Goal: Task Accomplishment & Management: Use online tool/utility

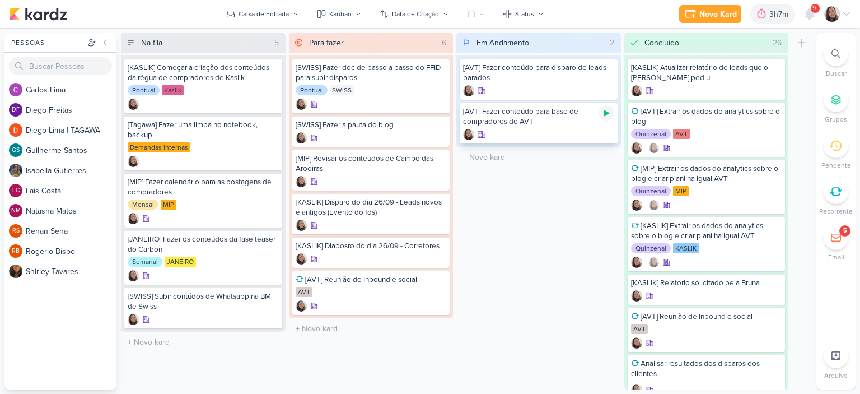
click at [607, 111] on icon at bounding box center [607, 113] width 6 height 6
click at [846, 16] on icon at bounding box center [846, 14] width 9 height 9
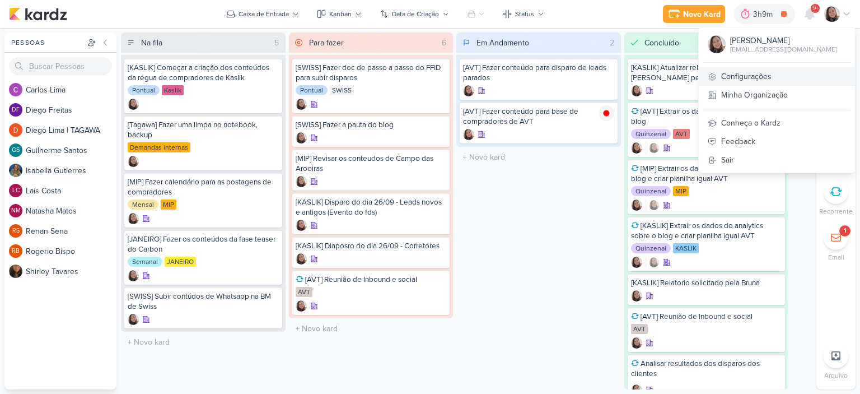
click at [769, 76] on link "Configurações" at bounding box center [777, 76] width 156 height 18
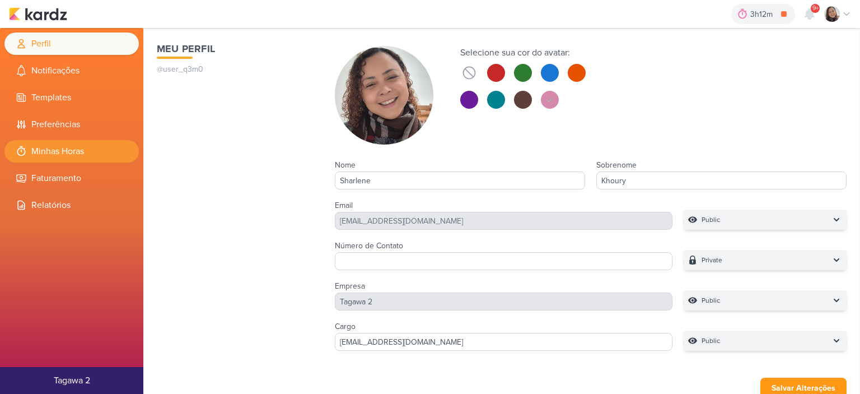
click at [110, 151] on li "Minhas Horas" at bounding box center [71, 151] width 134 height 22
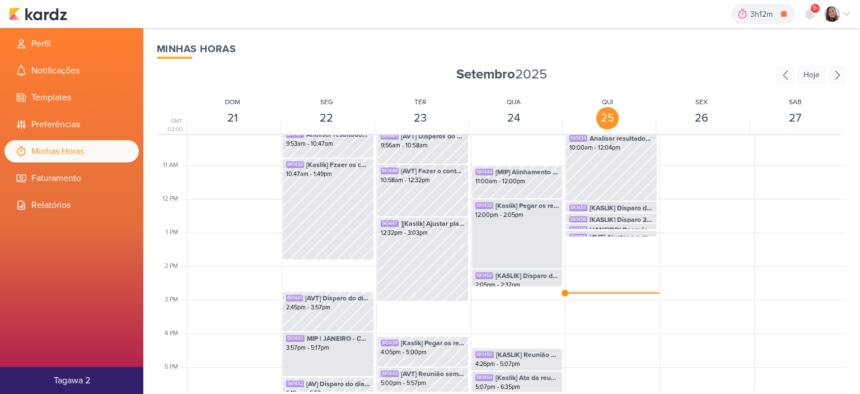
scroll to position [376, 0]
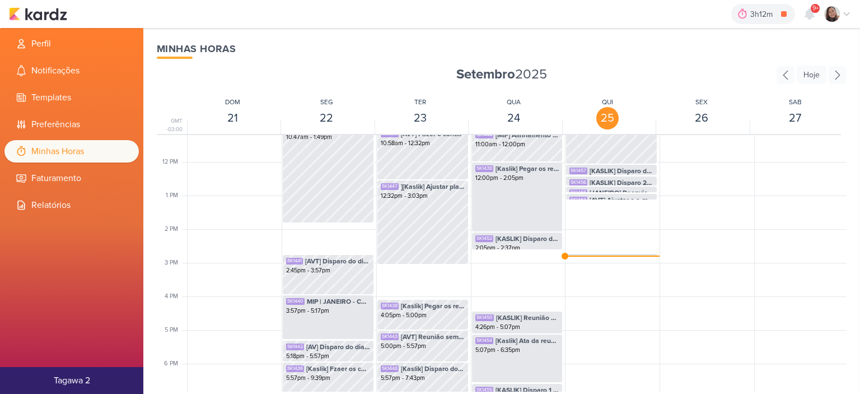
click at [586, 258] on div "SK1434 Analisar resultados dos disparos dos clientes 10:00am - 12:04pm SK1456 […" at bounding box center [611, 162] width 92 height 806
click at [584, 255] on div "SK1460 [AVT] Fazer conteúdo para base de compradores de AVT" at bounding box center [612, 260] width 84 height 10
select select "pm"
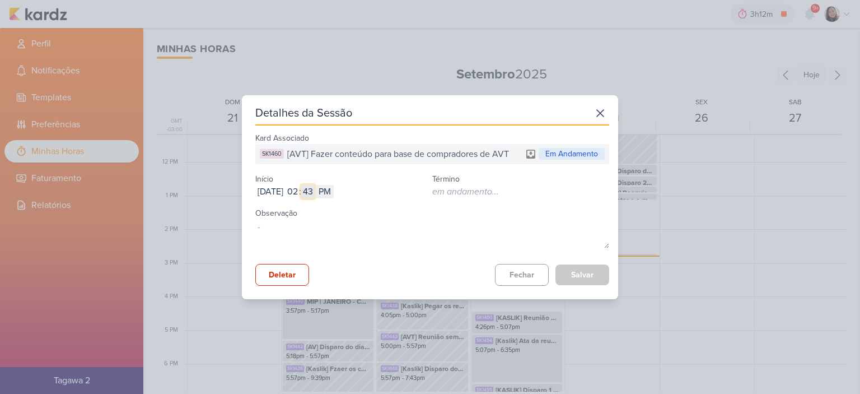
click at [315, 190] on input "43" at bounding box center [307, 191] width 13 height 13
type input "14"
click at [583, 276] on button "Salvar" at bounding box center [583, 274] width 54 height 21
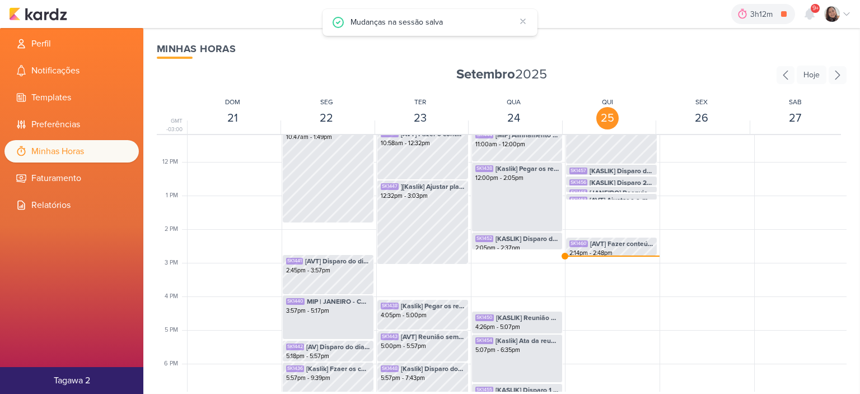
click at [38, 4] on div "3h12m [AVT] Fazer conteúdo para base de compradores de AVT 0h0m Hoje 3h12m Sema…" at bounding box center [430, 14] width 842 height 28
click at [43, 12] on img at bounding box center [38, 13] width 58 height 13
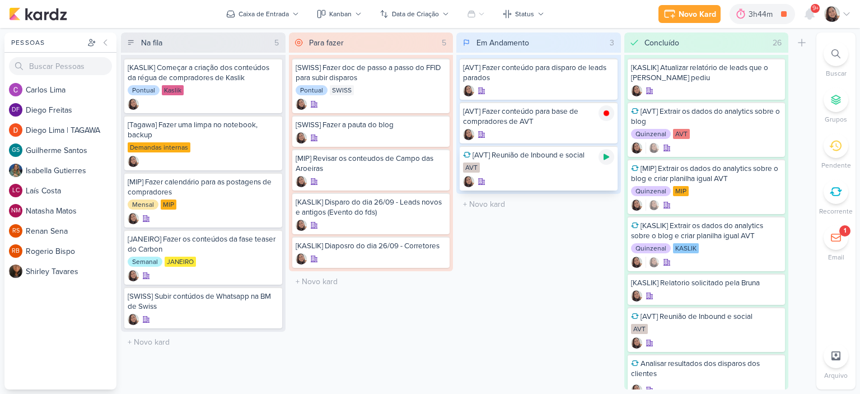
click at [606, 156] on icon at bounding box center [607, 157] width 6 height 6
click at [351, 281] on input "text" at bounding box center [371, 281] width 160 height 16
type input "[AVT] Criar pauta e conteúdos para blog no mês de Novembro"
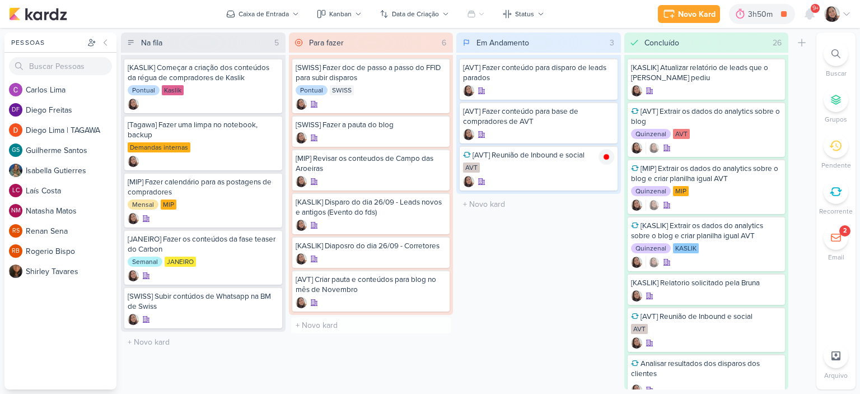
click at [517, 304] on div "Em Andamento 3 Mover Para Esquerda Mover Para Direita [GEOGRAPHIC_DATA] [AVT] F…" at bounding box center [538, 210] width 165 height 357
click at [606, 71] on icon at bounding box center [607, 70] width 6 height 6
click at [842, 11] on icon at bounding box center [846, 14] width 9 height 9
click at [846, 12] on icon at bounding box center [846, 14] width 9 height 9
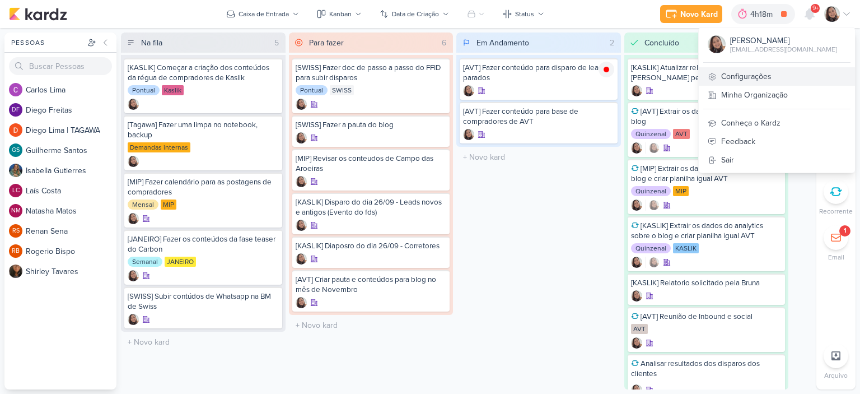
click at [742, 74] on link "Configurações" at bounding box center [777, 76] width 156 height 18
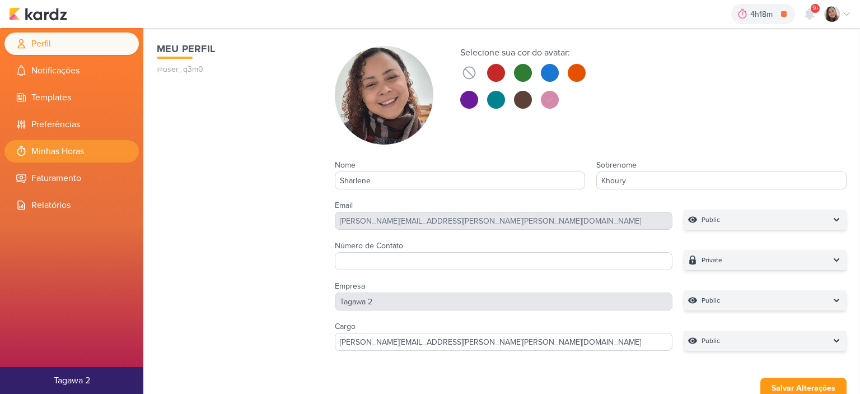
click at [80, 155] on li "Minhas Horas" at bounding box center [71, 151] width 134 height 22
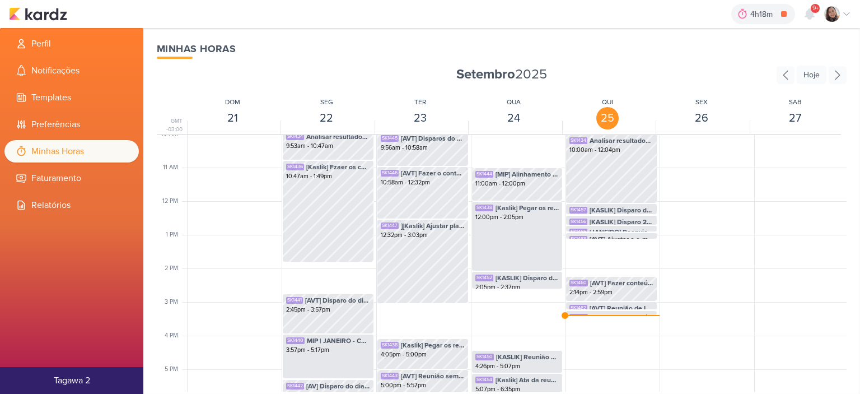
scroll to position [320, 0]
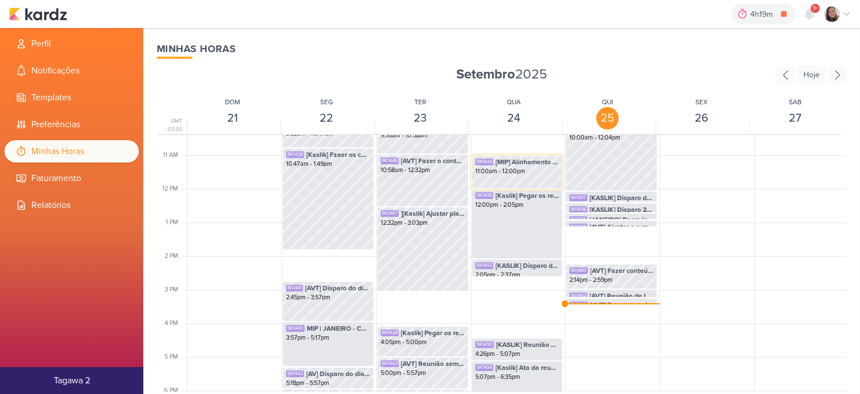
scroll to position [376, 0]
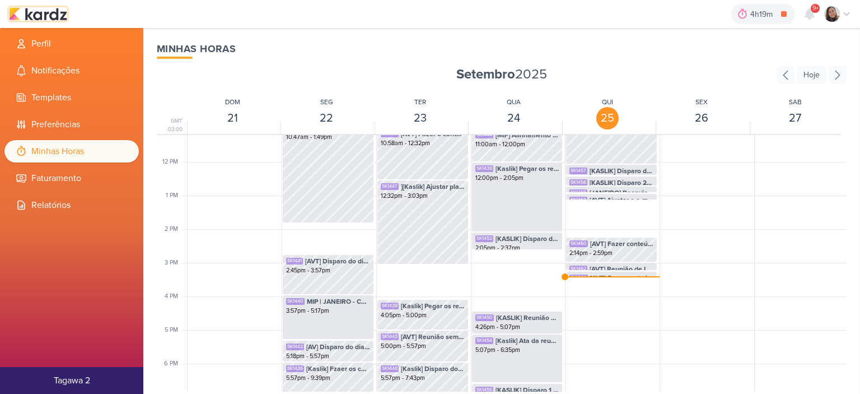
click at [34, 15] on img at bounding box center [38, 13] width 58 height 13
